Goal: Task Accomplishment & Management: Manage account settings

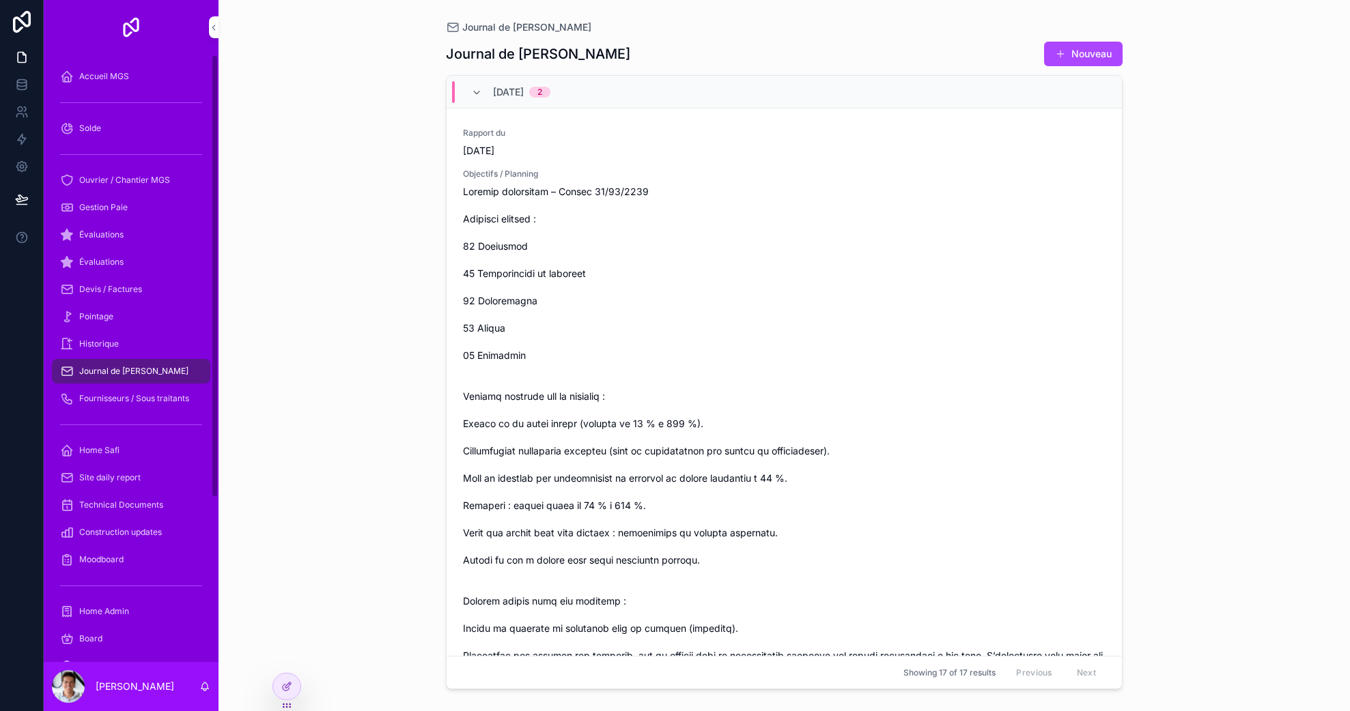
click at [114, 79] on span "Accueil MGS" at bounding box center [104, 76] width 50 height 11
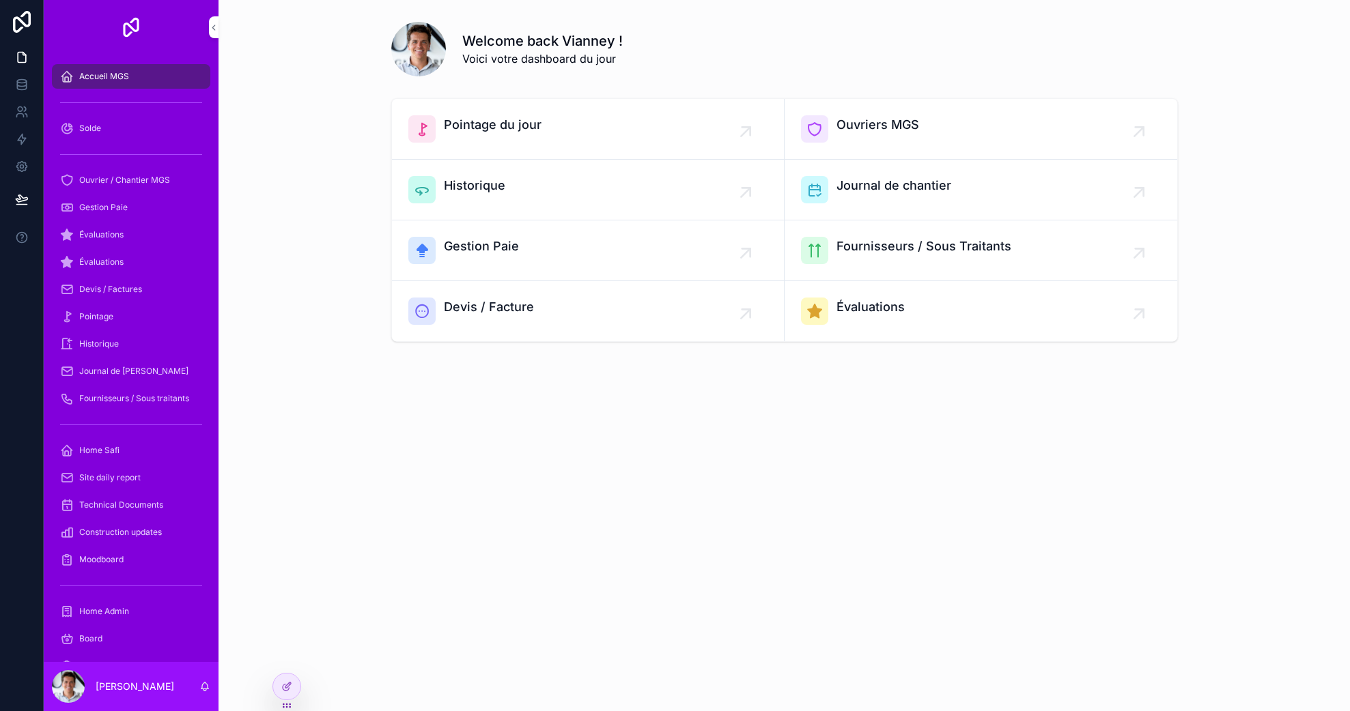
click at [113, 79] on span "Accueil MGS" at bounding box center [104, 76] width 50 height 11
click at [125, 130] on div "Solde" at bounding box center [131, 128] width 142 height 22
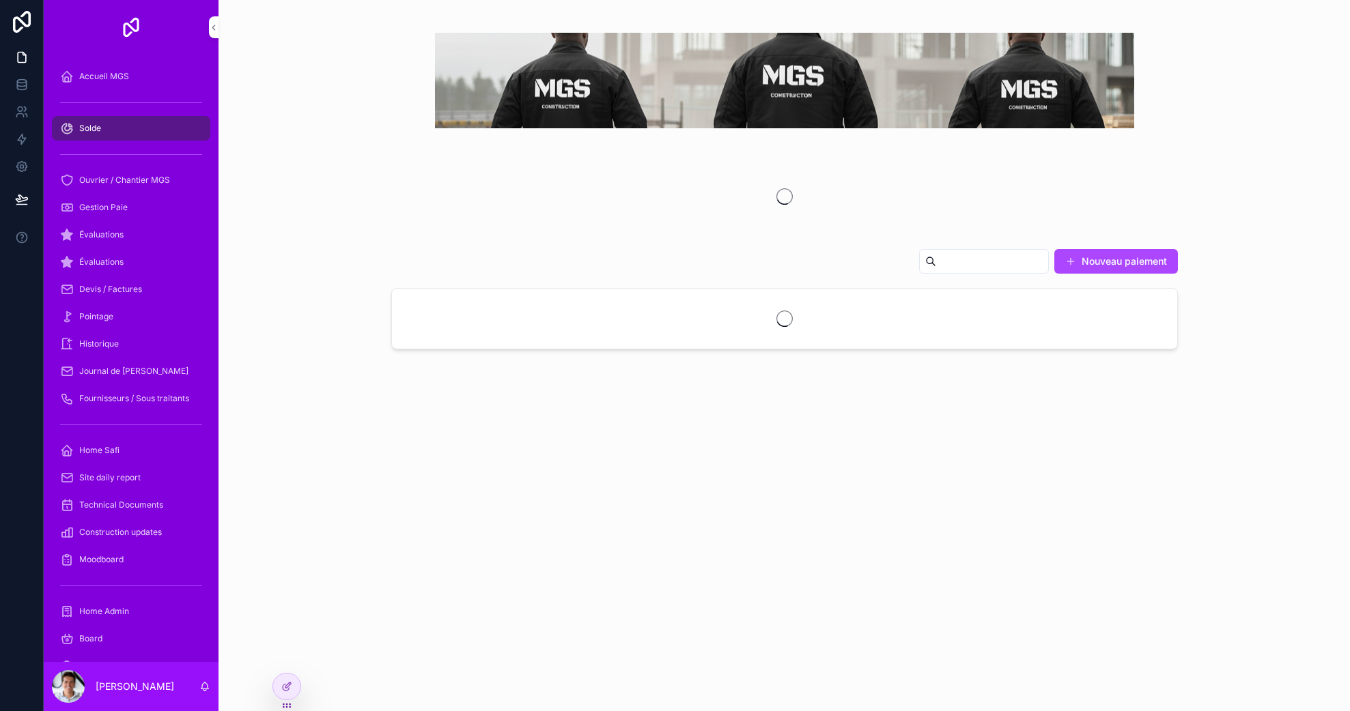
click at [127, 181] on span "Ouvrier / Chantier MGS" at bounding box center [124, 180] width 91 height 11
click at [127, 182] on span "Ouvrier / Chantier MGS" at bounding box center [124, 180] width 91 height 11
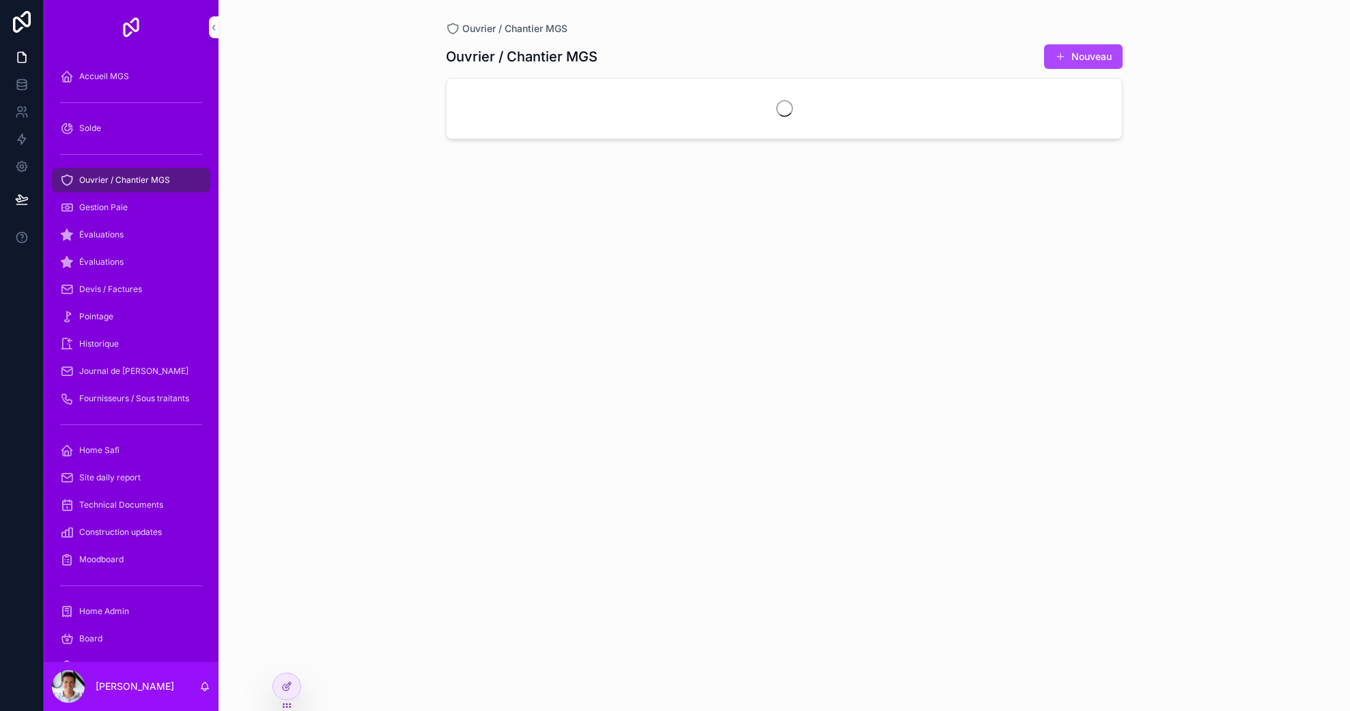
click at [125, 204] on span "Gestion Paie" at bounding box center [103, 207] width 48 height 11
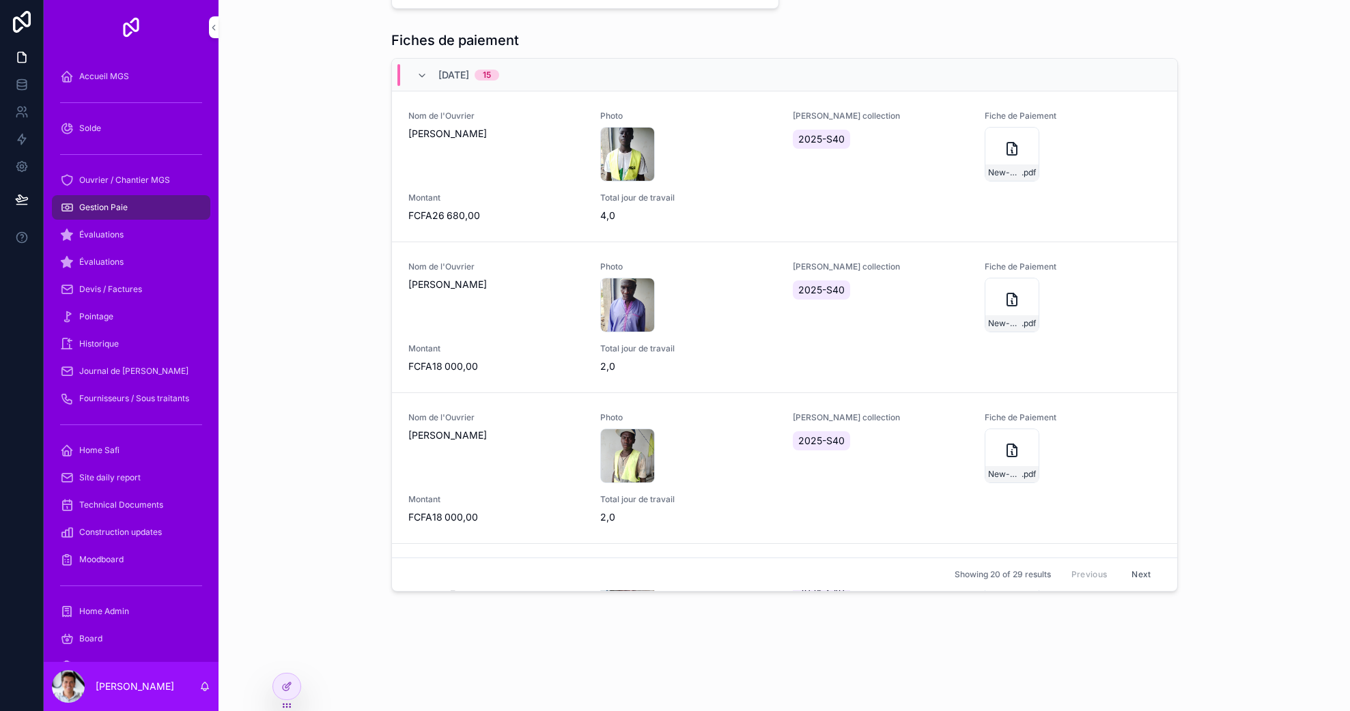
click at [131, 242] on div "Évaluations" at bounding box center [131, 235] width 142 height 22
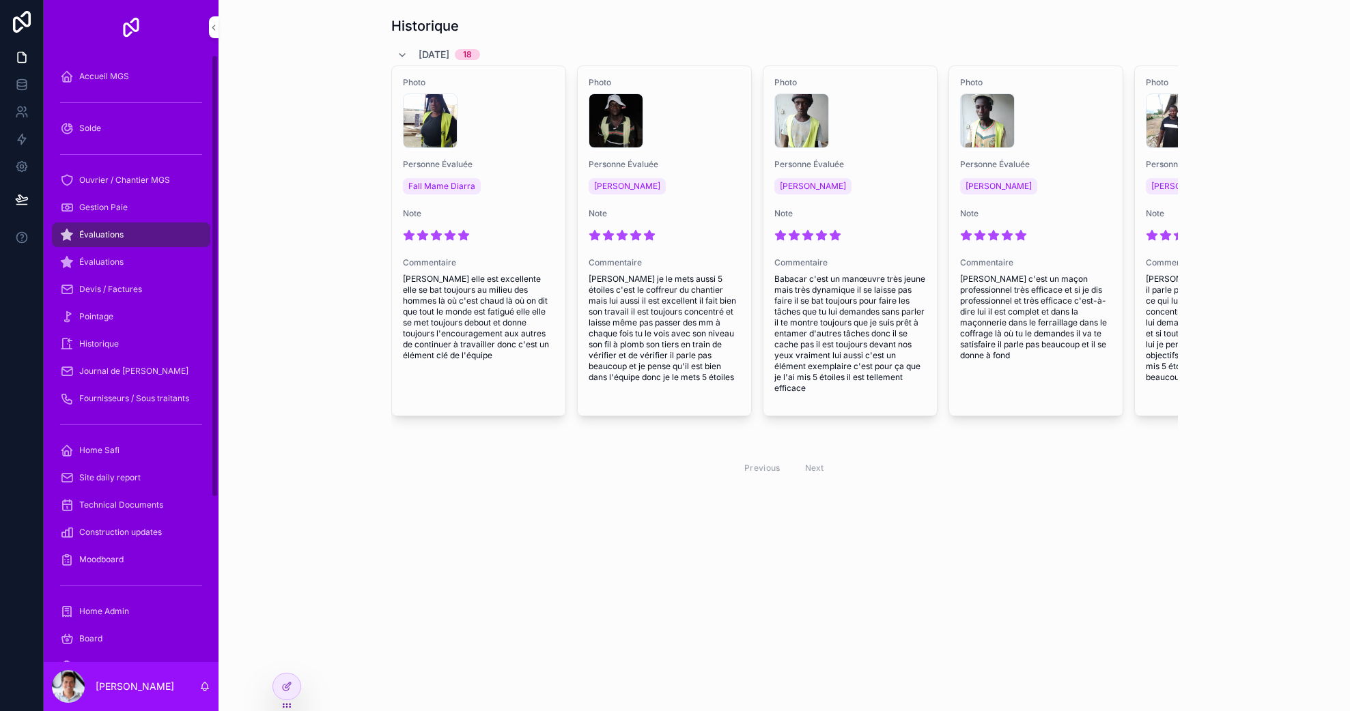
click at [122, 271] on div "Évaluations" at bounding box center [131, 262] width 142 height 22
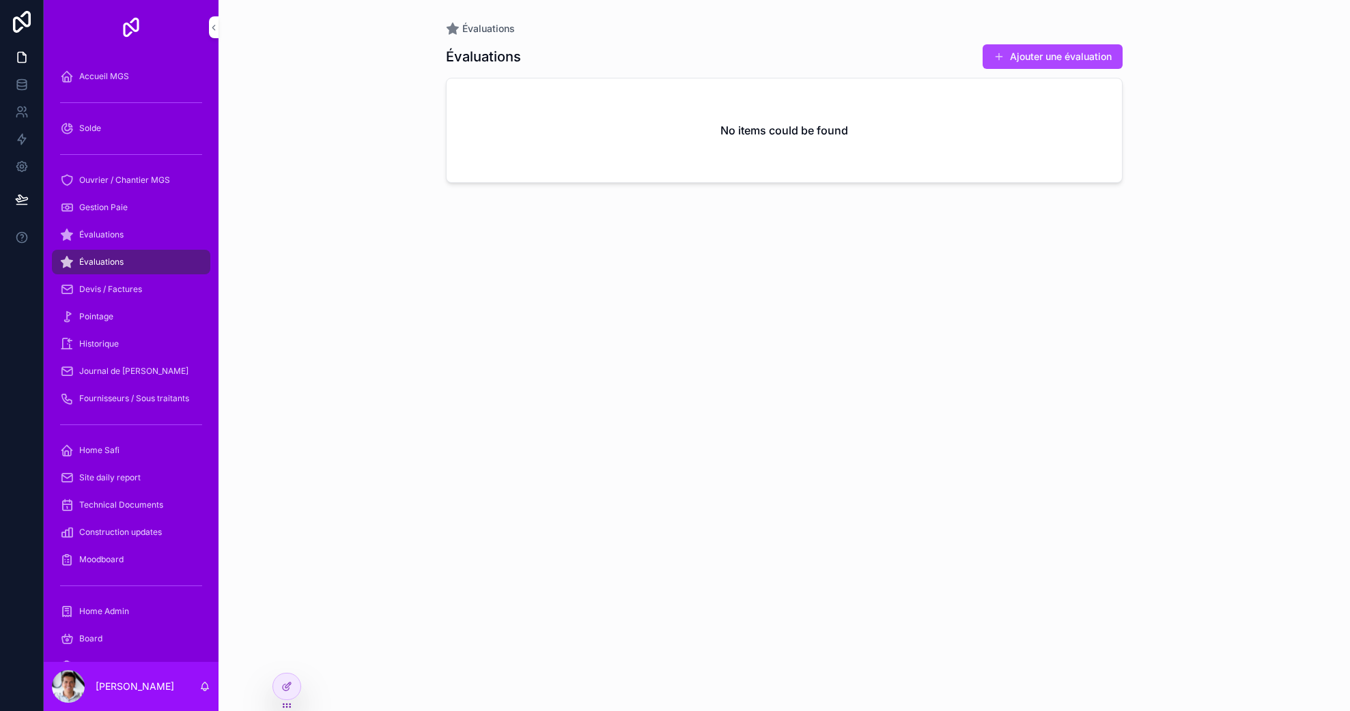
click at [285, 691] on icon at bounding box center [286, 688] width 6 height 6
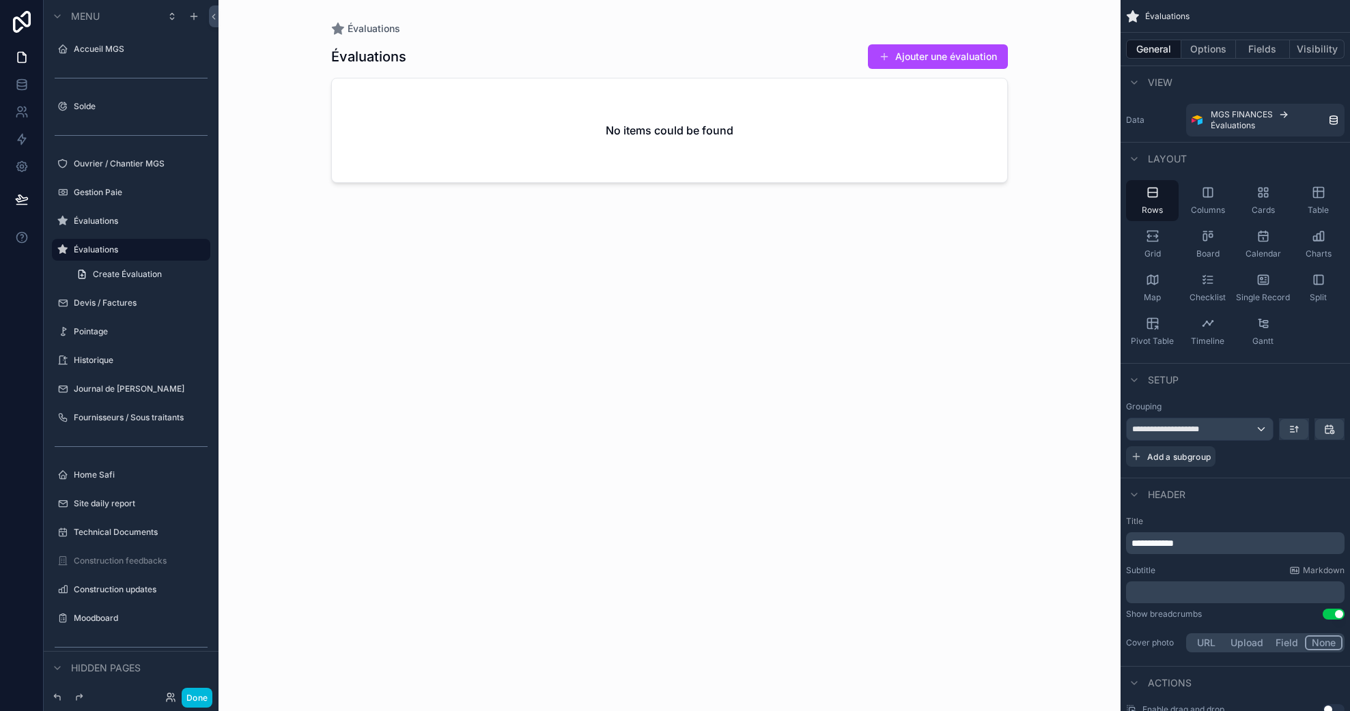
click at [122, 227] on div "Évaluations" at bounding box center [141, 221] width 134 height 11
click at [105, 218] on label "Évaluations" at bounding box center [138, 221] width 128 height 11
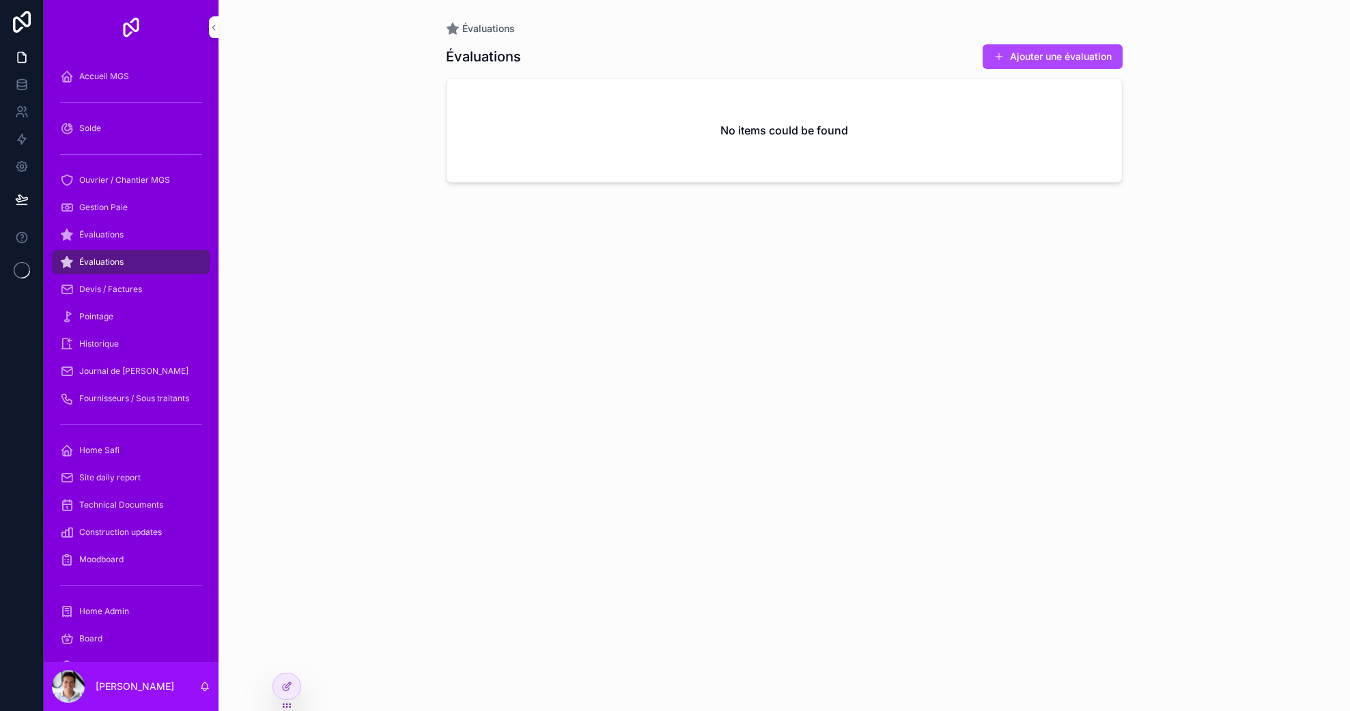
click at [285, 692] on div at bounding box center [286, 687] width 27 height 26
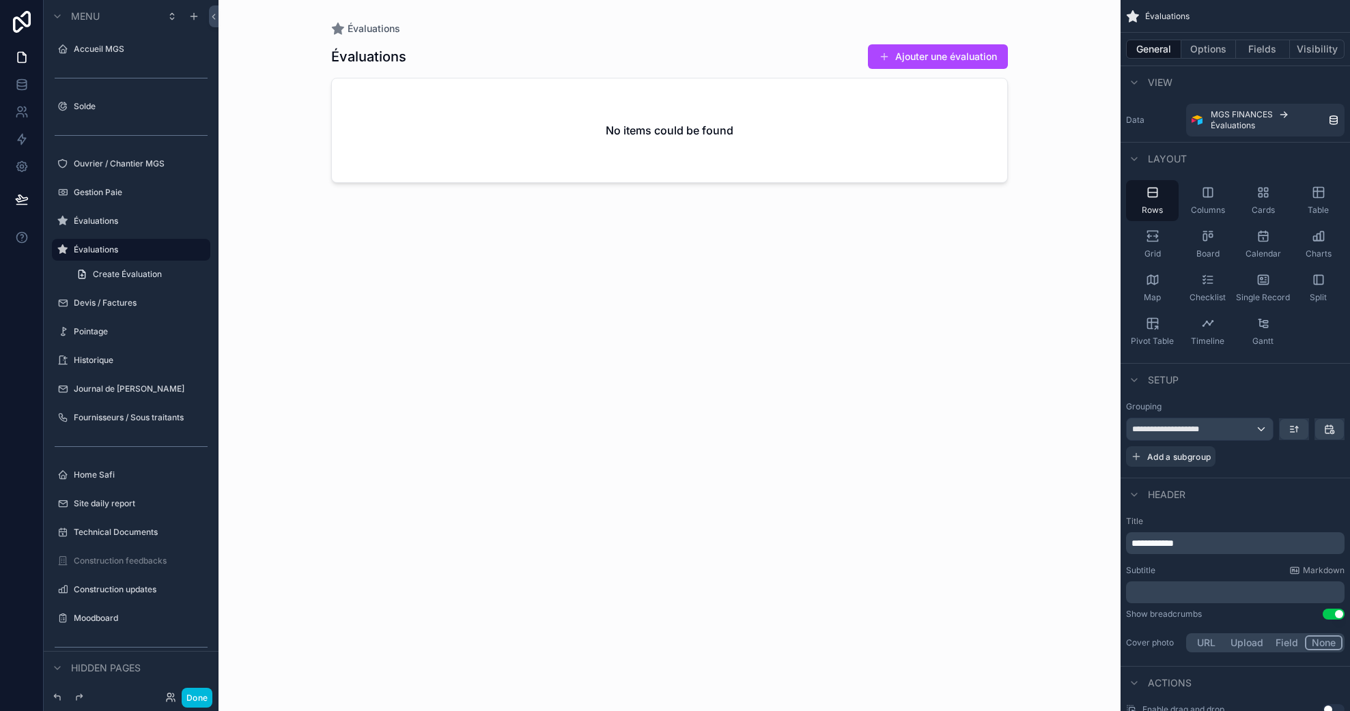
click at [0, 0] on icon "scrollable content" at bounding box center [0, 0] width 0 height 0
click at [238, 228] on button "Remove" at bounding box center [253, 231] width 53 height 14
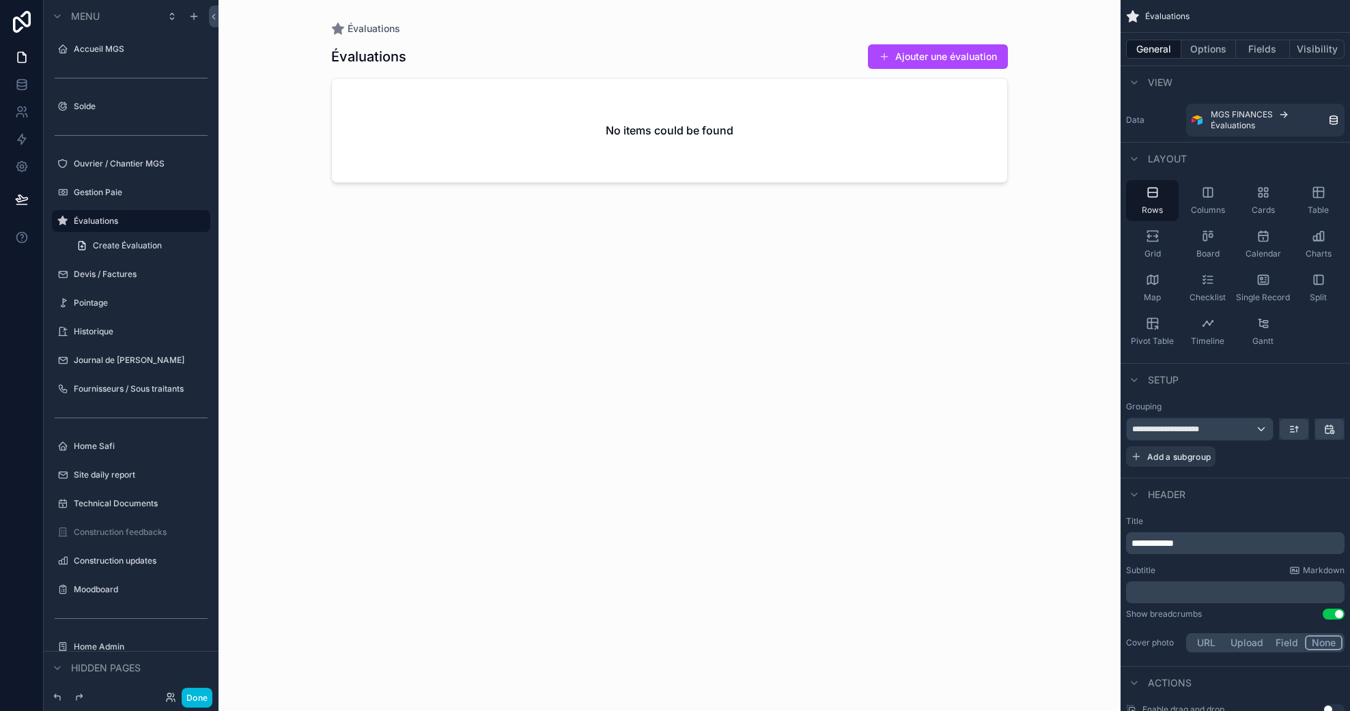
click at [106, 201] on div "Gestion Paie" at bounding box center [131, 193] width 153 height 22
click at [111, 189] on label "Gestion Paie" at bounding box center [138, 192] width 128 height 11
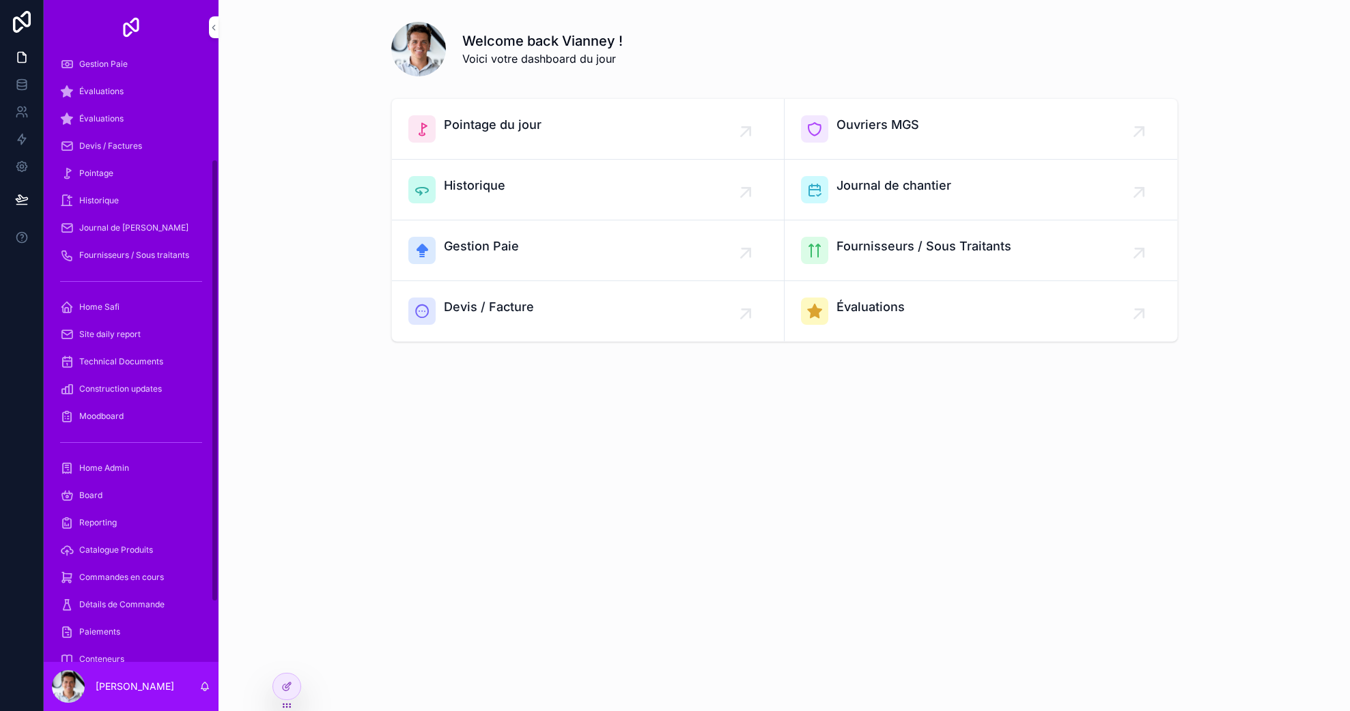
scroll to position [225, 0]
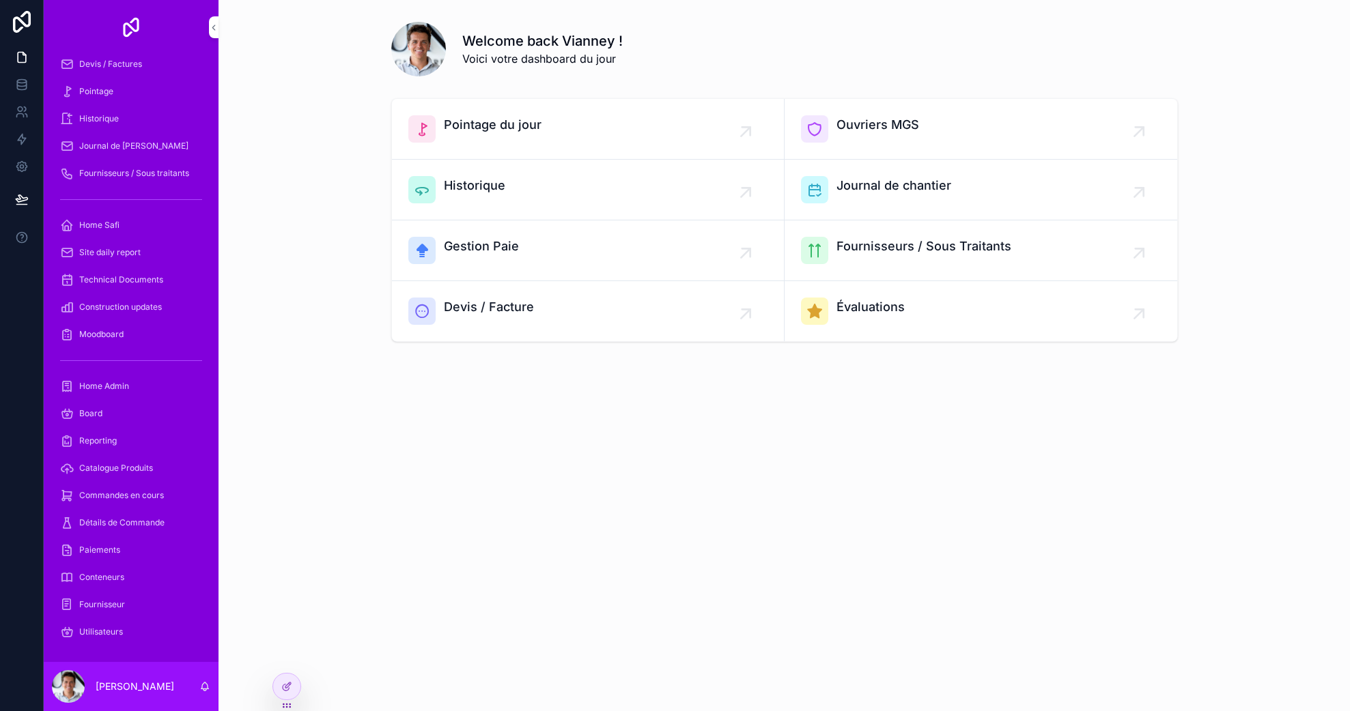
click at [124, 412] on div "Board" at bounding box center [131, 414] width 142 height 22
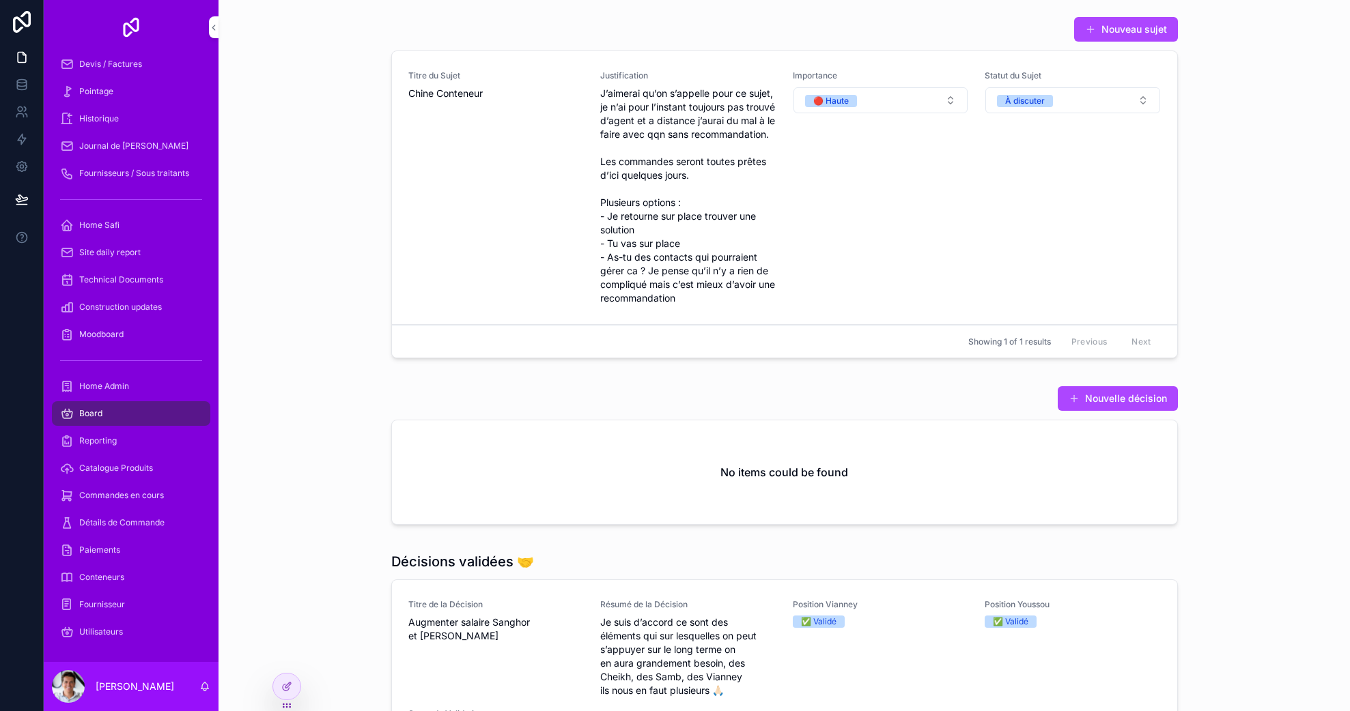
click at [0, 0] on span "Supprimer" at bounding box center [0, 0] width 0 height 0
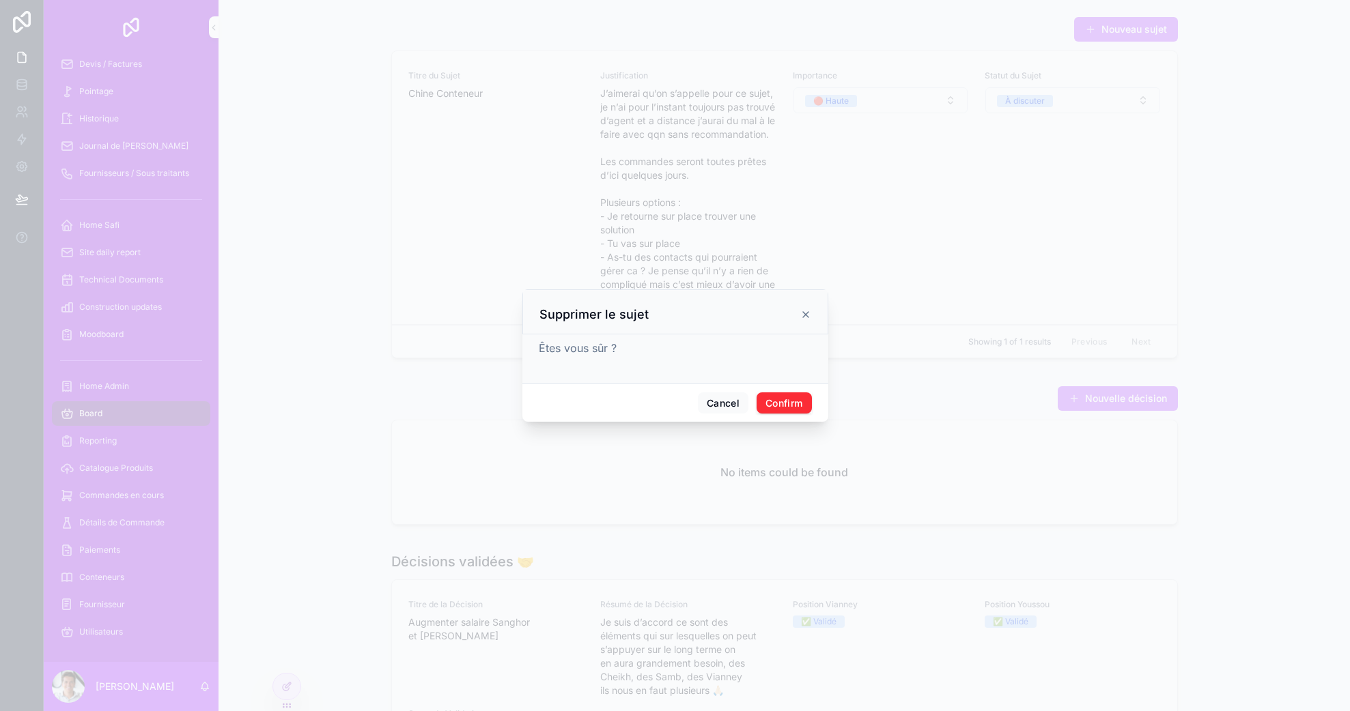
click at [783, 414] on div "Cancel Confirm" at bounding box center [675, 403] width 306 height 39
click at [789, 405] on button "Confirm" at bounding box center [783, 404] width 55 height 22
click at [446, 358] on div at bounding box center [675, 355] width 1350 height 711
